Goal: Information Seeking & Learning: Learn about a topic

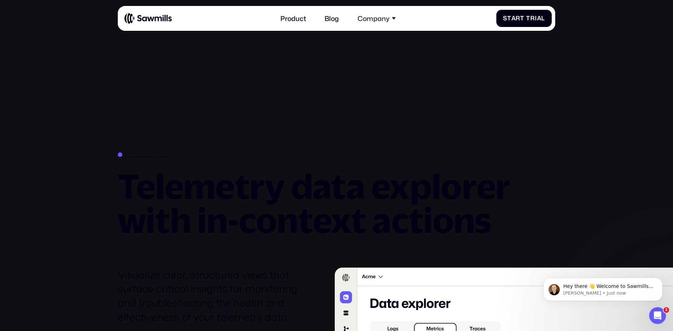
scroll to position [823, 0]
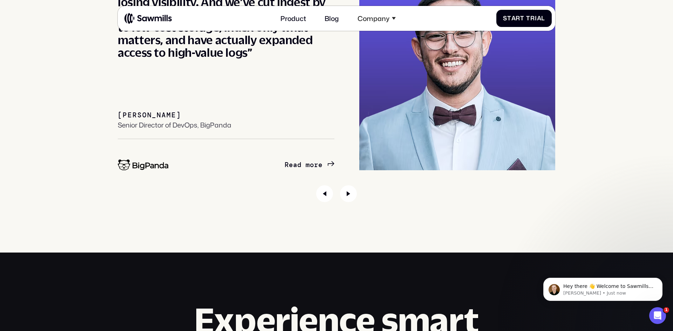
drag, startPoint x: 218, startPoint y: 207, endPoint x: 220, endPoint y: 256, distance: 49.8
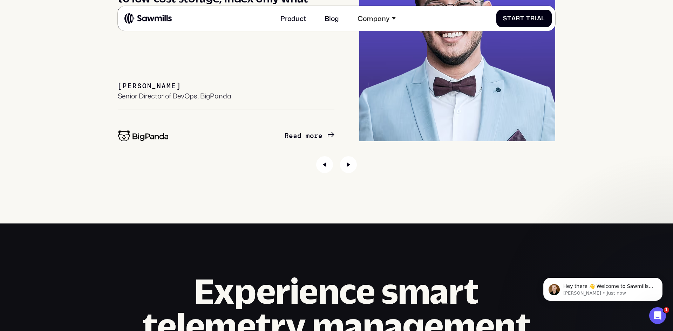
drag, startPoint x: 220, startPoint y: 256, endPoint x: 214, endPoint y: 239, distance: 18.0
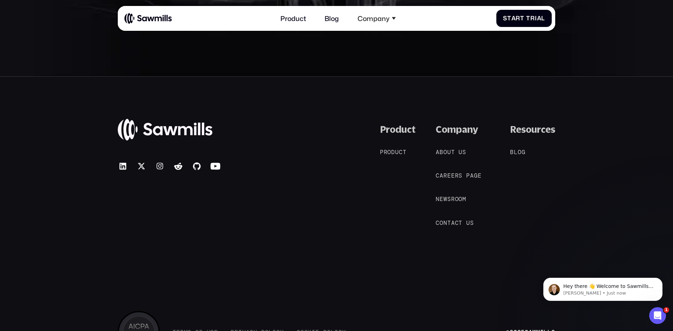
scroll to position [3856, 0]
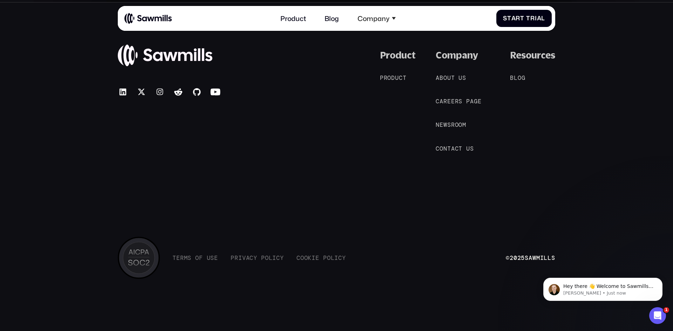
drag, startPoint x: 213, startPoint y: 239, endPoint x: 198, endPoint y: 289, distance: 52.0
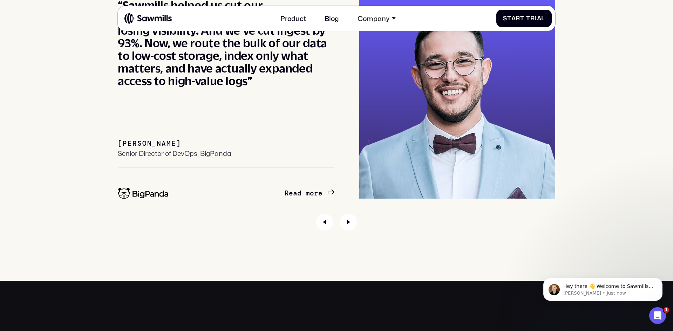
scroll to position [0, 0]
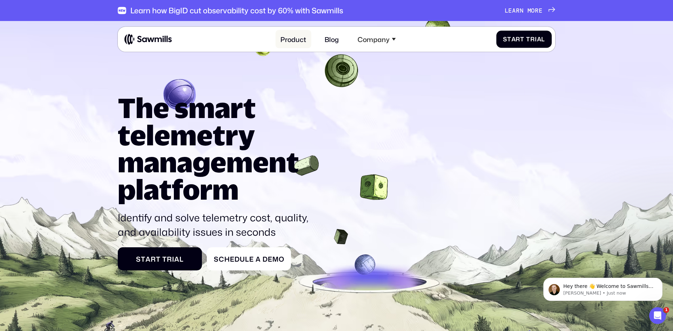
click at [286, 33] on link "Product" at bounding box center [294, 39] width 36 height 18
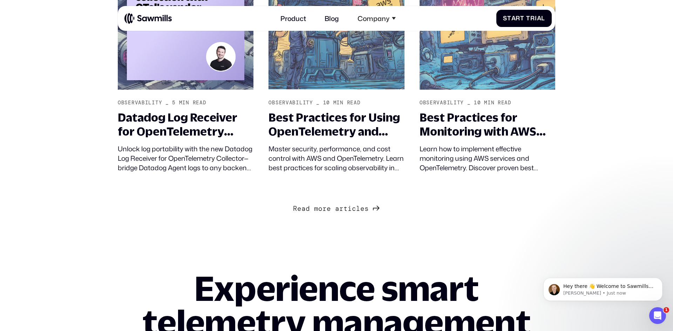
scroll to position [738, 0]
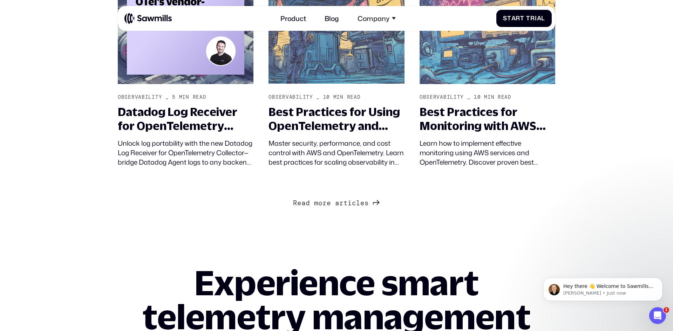
click at [339, 204] on span "r" at bounding box center [341, 203] width 4 height 8
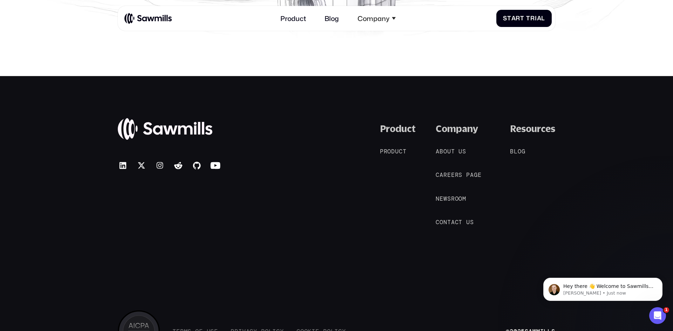
scroll to position [2072, 0]
